Goal: Transaction & Acquisition: Subscribe to service/newsletter

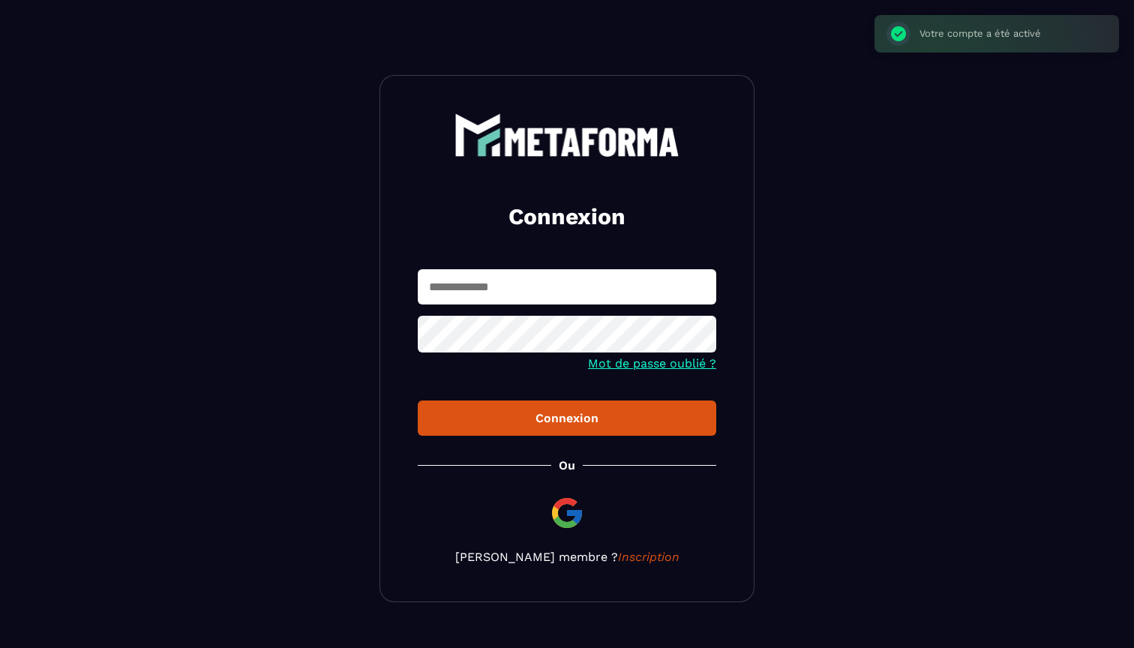
click at [845, 342] on section "Connexion Mot de passe oublié ? Connexion [PERSON_NAME] membre ? Inscription" at bounding box center [567, 338] width 1134 height 677
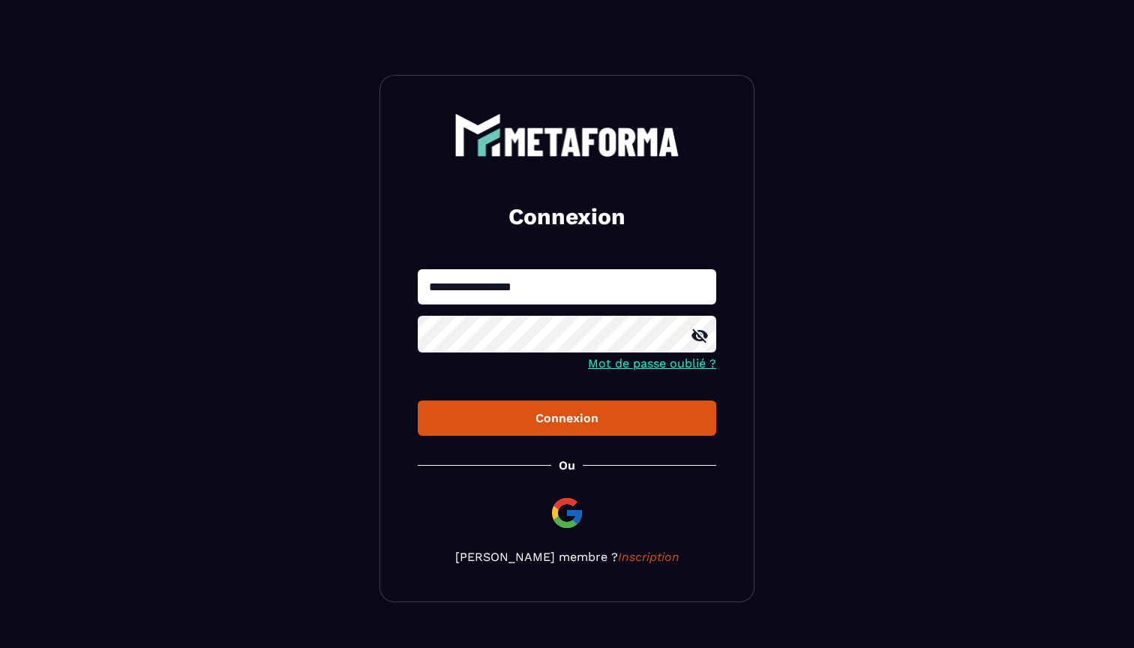
type input "**********"
click at [830, 420] on section "**********" at bounding box center [567, 338] width 1134 height 677
click at [646, 424] on div "Connexion" at bounding box center [567, 418] width 275 height 14
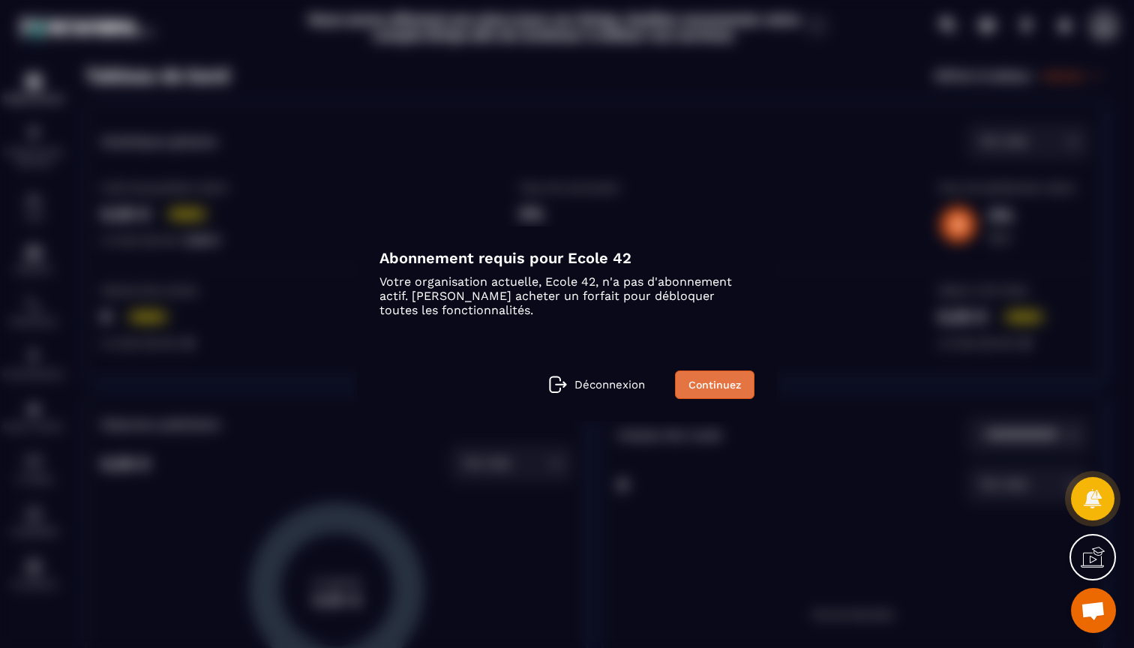
click at [704, 383] on link "Continuez" at bounding box center [715, 385] width 80 height 29
click at [706, 372] on link "Continuez" at bounding box center [715, 385] width 80 height 29
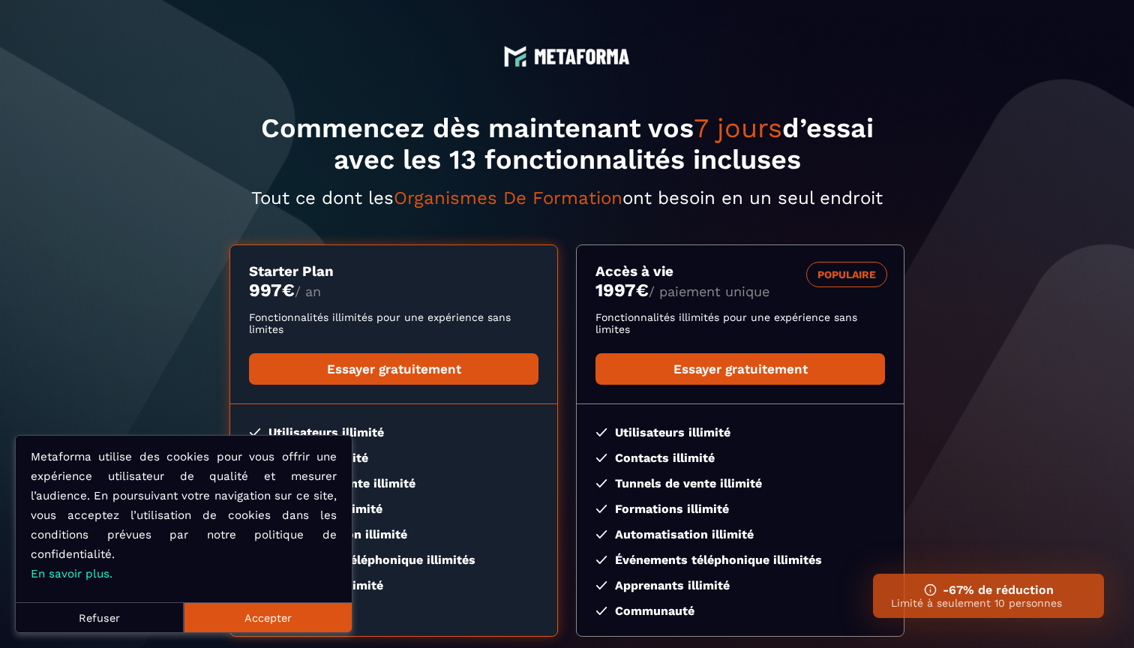
click at [89, 614] on button "Refuser" at bounding box center [100, 617] width 168 height 30
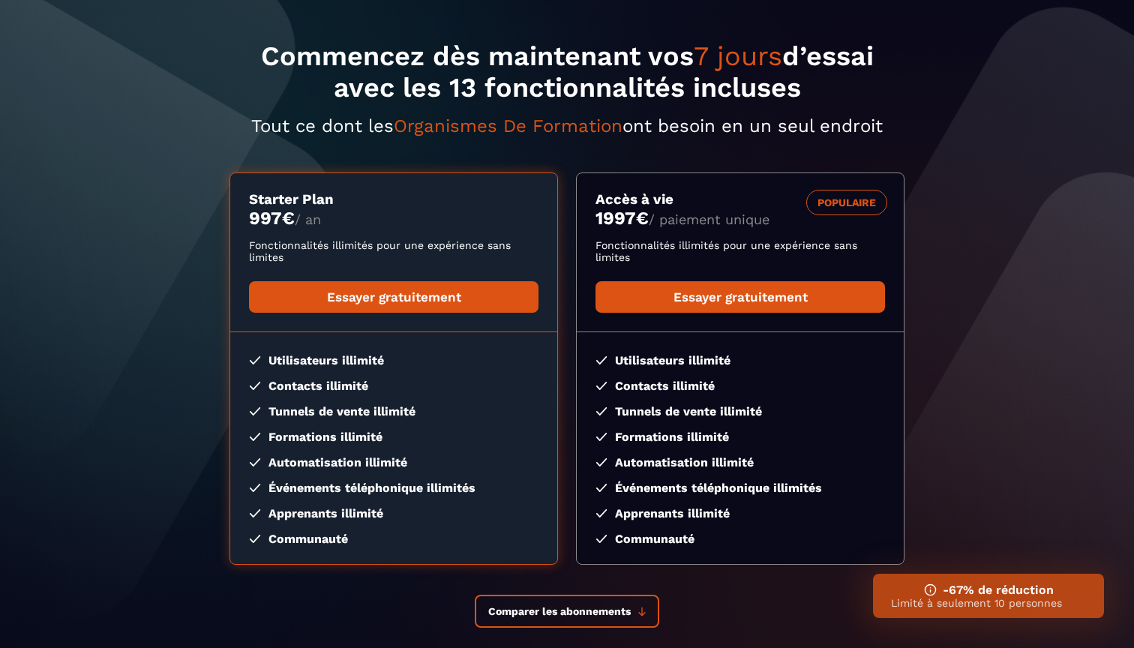
scroll to position [72, 0]
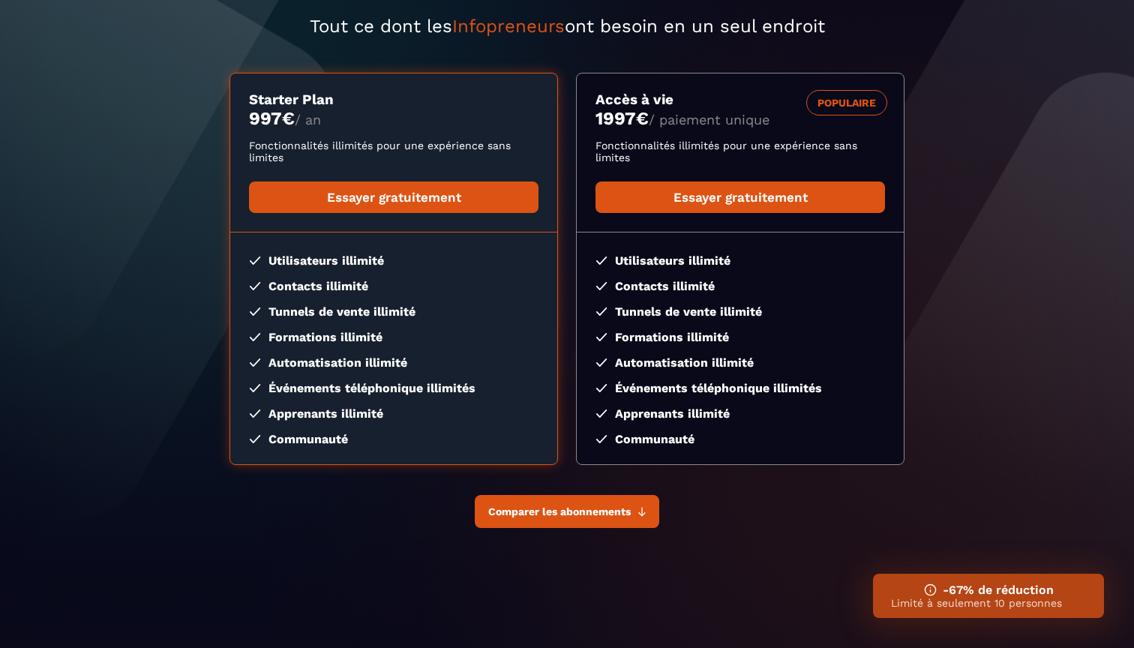
click at [530, 518] on button "Comparer les abonnements" at bounding box center [567, 511] width 185 height 33
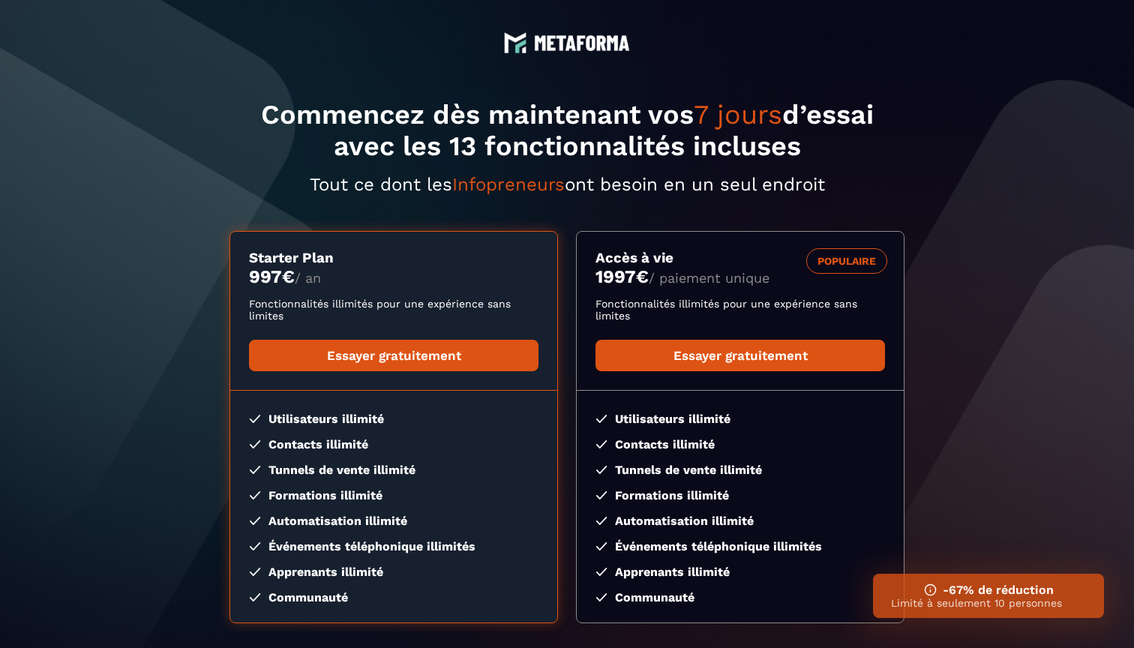
scroll to position [14, 0]
click at [119, 161] on section "Commencez dès maintenant vos 7 jours d’essai avec les 13 fonctionnalités inclus…" at bounding box center [567, 410] width 1134 height 848
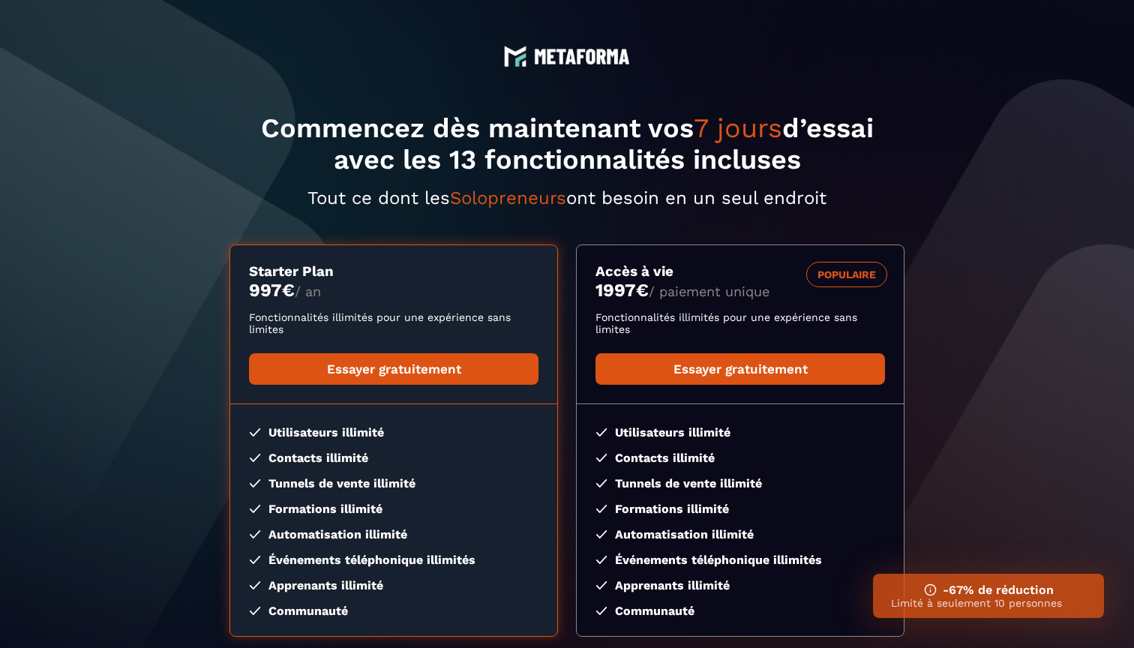
scroll to position [1, 0]
